Goal: Find specific page/section: Find specific page/section

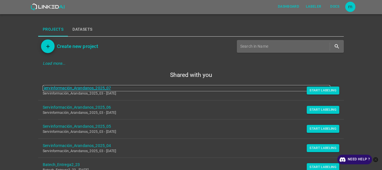
click at [78, 87] on link "Servinformación_Arandanos_2025_07" at bounding box center [187, 88] width 288 height 6
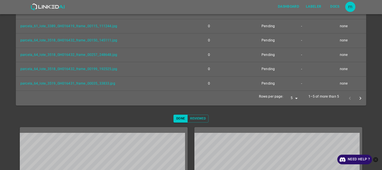
scroll to position [107, 0]
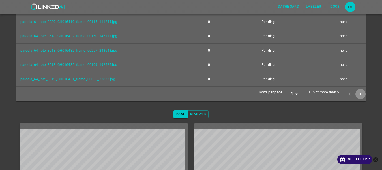
click at [358, 94] on icon "next page" at bounding box center [361, 94] width 6 height 6
click at [355, 95] on button "next page" at bounding box center [360, 94] width 10 height 10
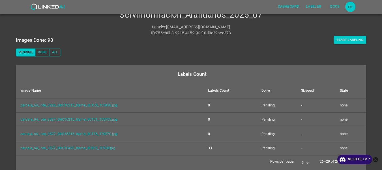
scroll to position [17, 0]
